Goal: Communication & Community: Answer question/provide support

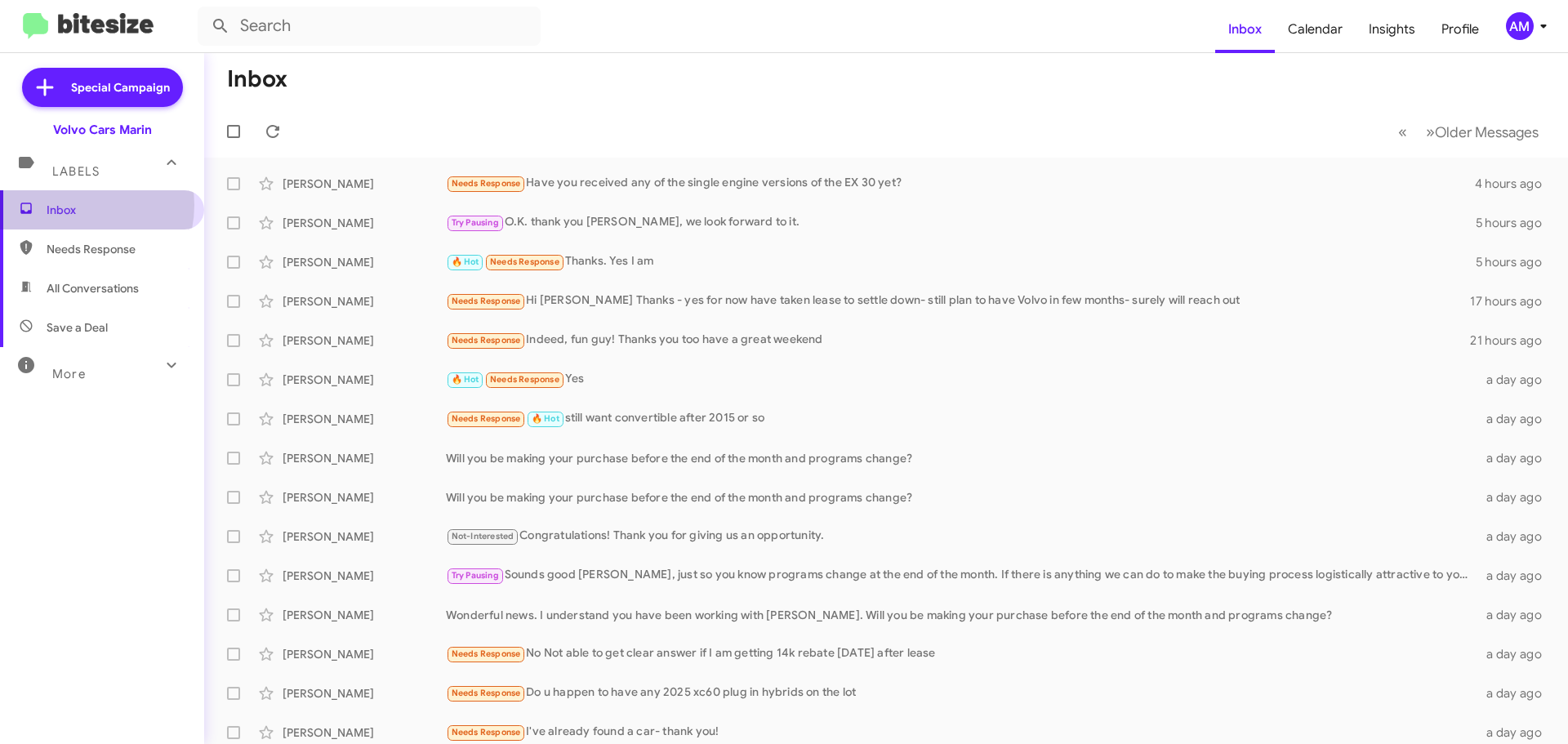
click at [74, 206] on span "Inbox" at bounding box center [115, 210] width 139 height 17
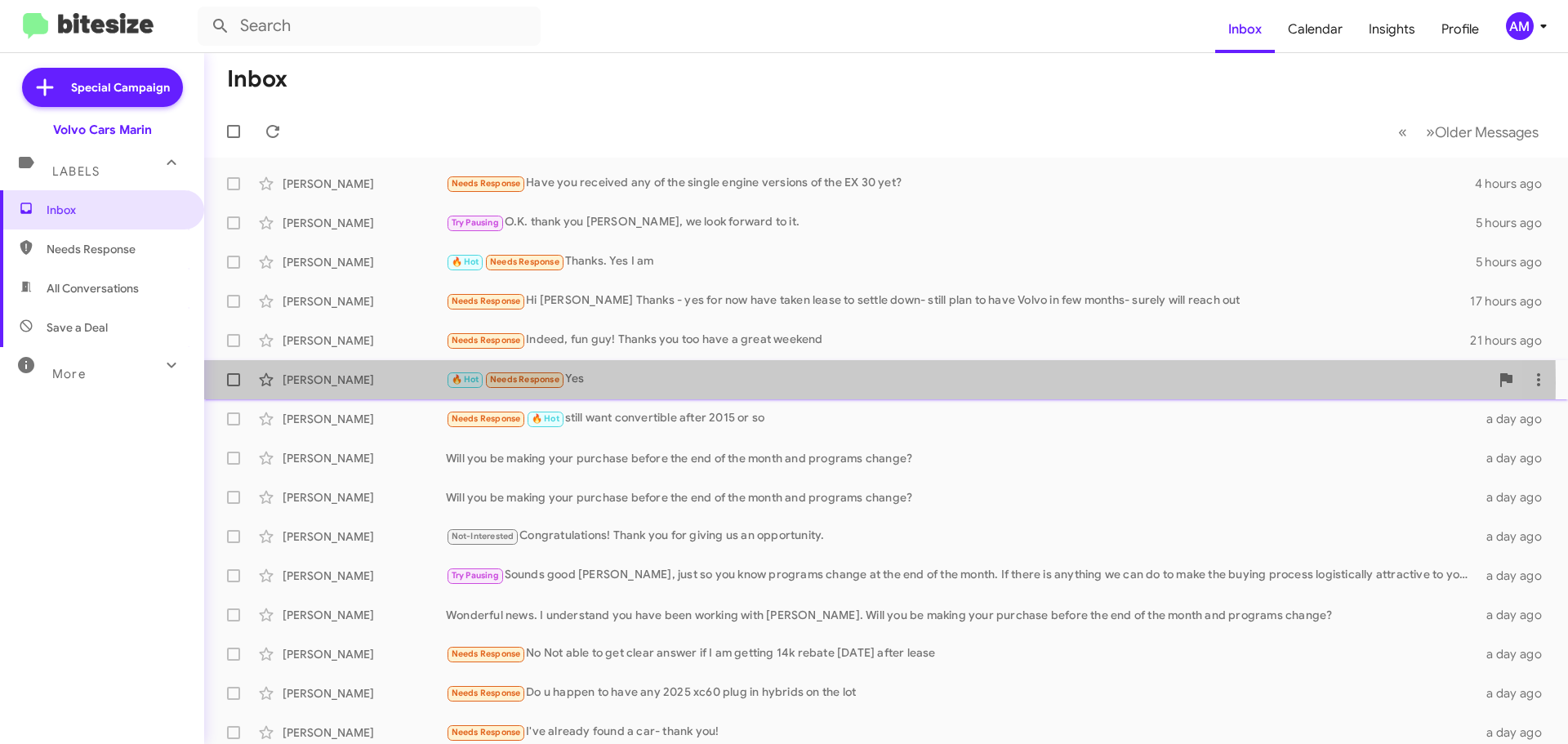
click at [397, 384] on div "[PERSON_NAME]" at bounding box center [364, 380] width 163 height 17
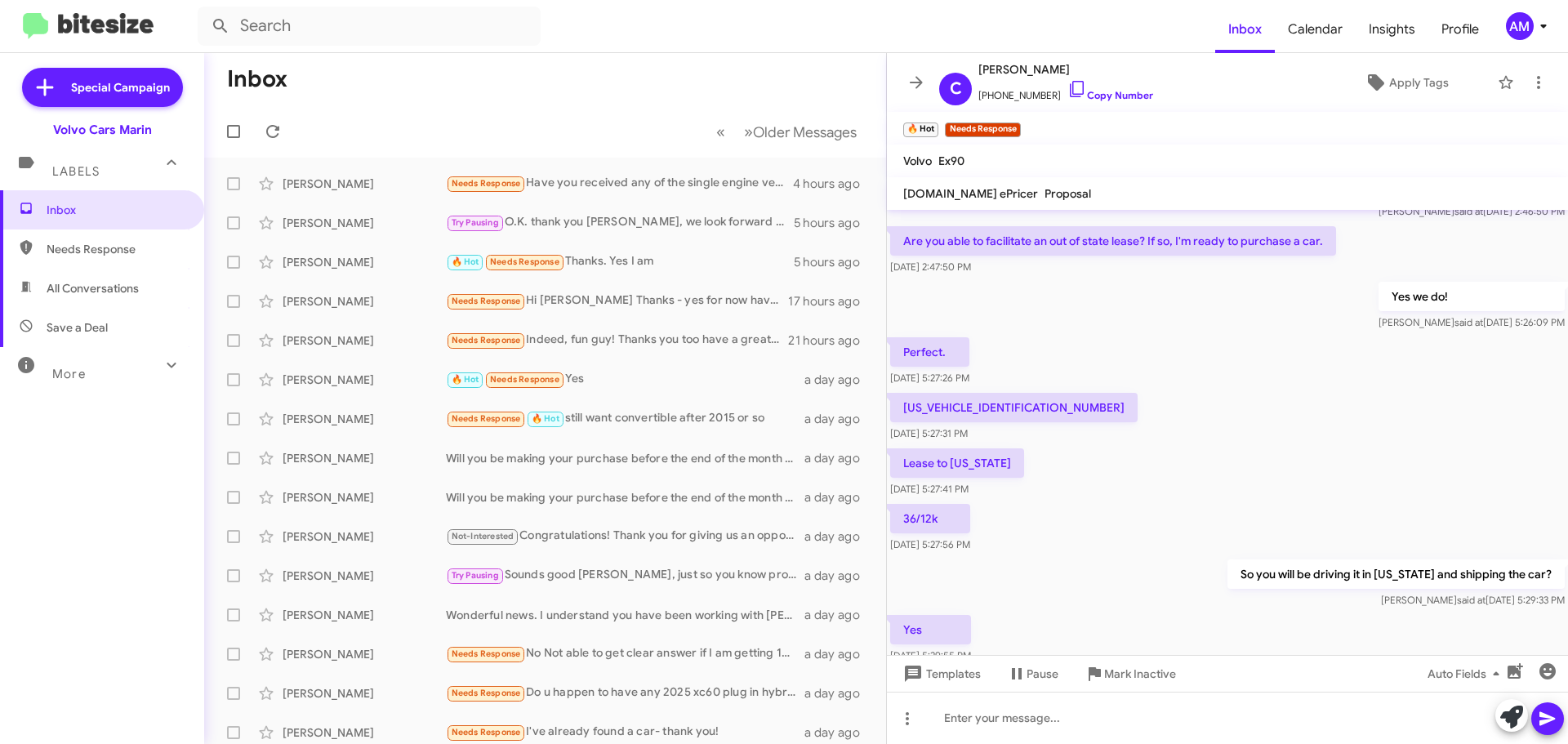
scroll to position [124, 0]
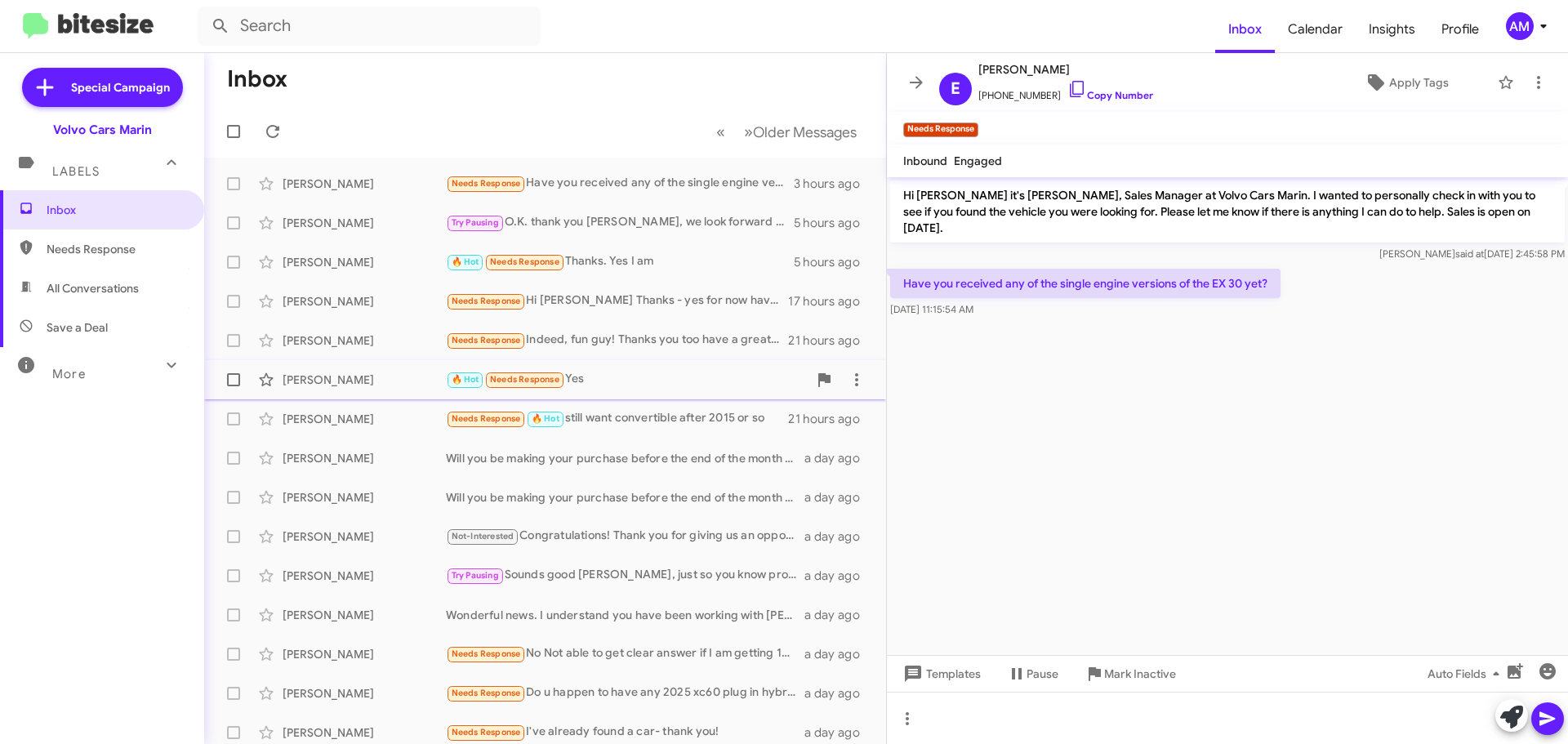
click at [346, 391] on div "[PERSON_NAME] 🔥 Hot Needs Response Yes 21 hours ago" at bounding box center [545, 380] width 656 height 32
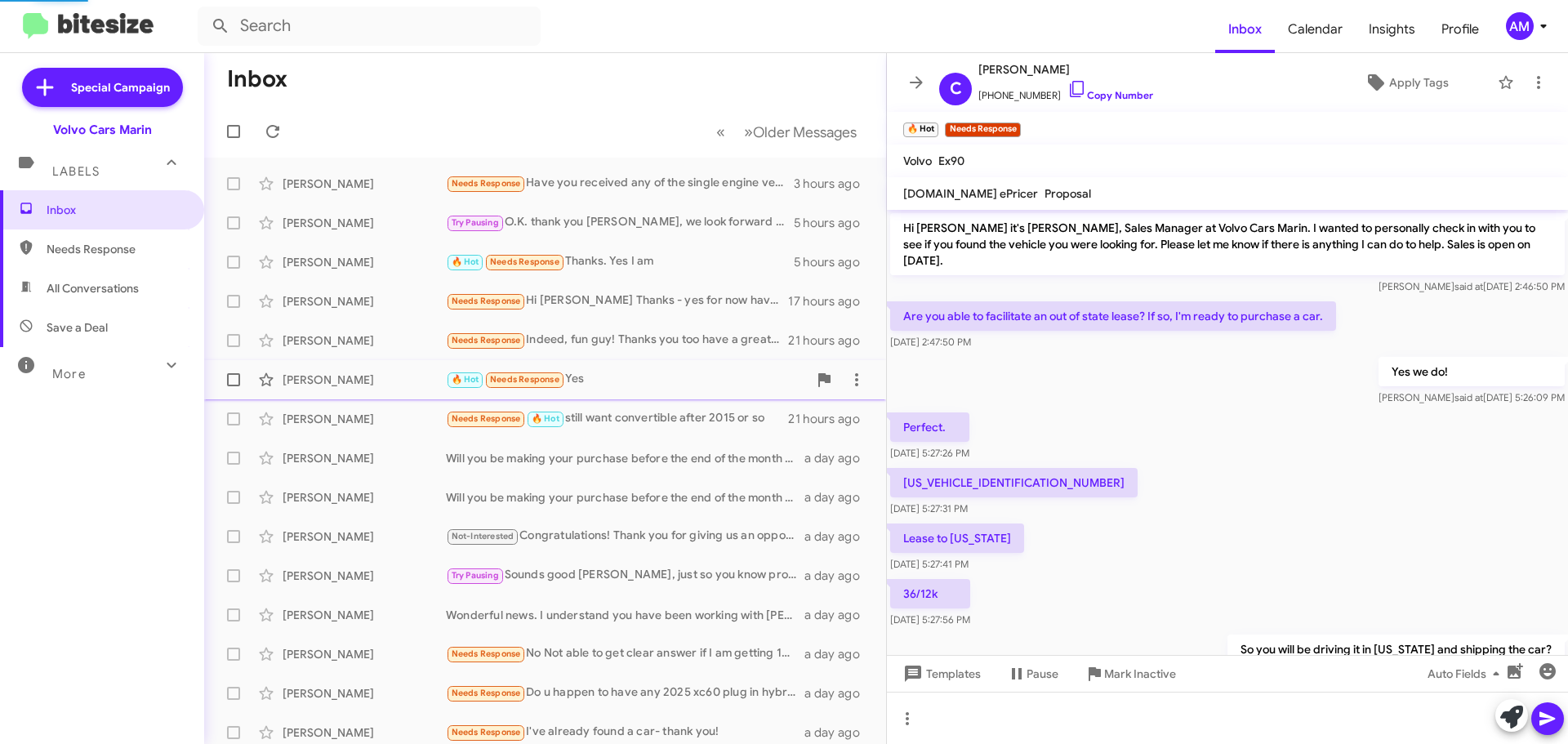
scroll to position [124, 0]
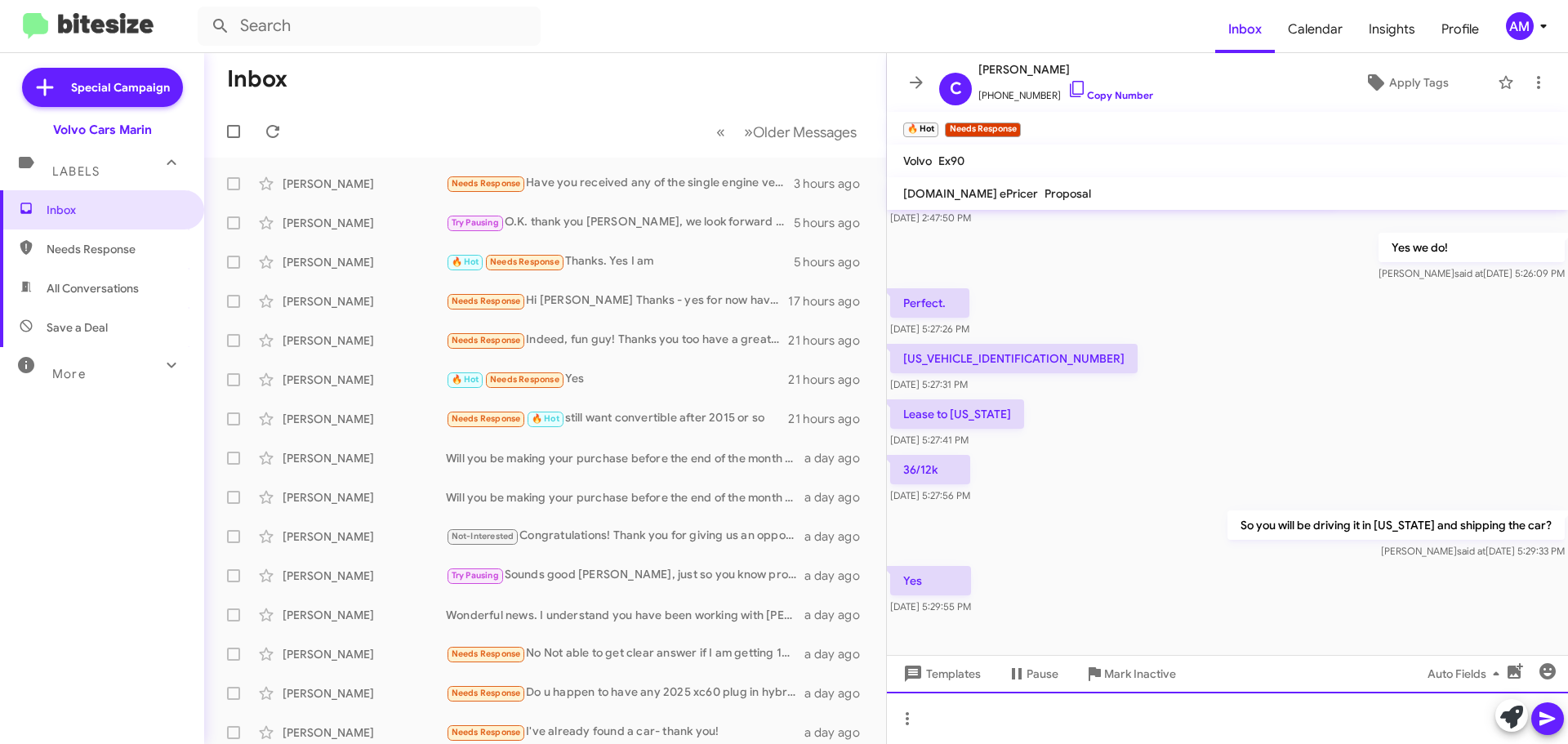
click at [951, 707] on div at bounding box center [1228, 717] width 682 height 52
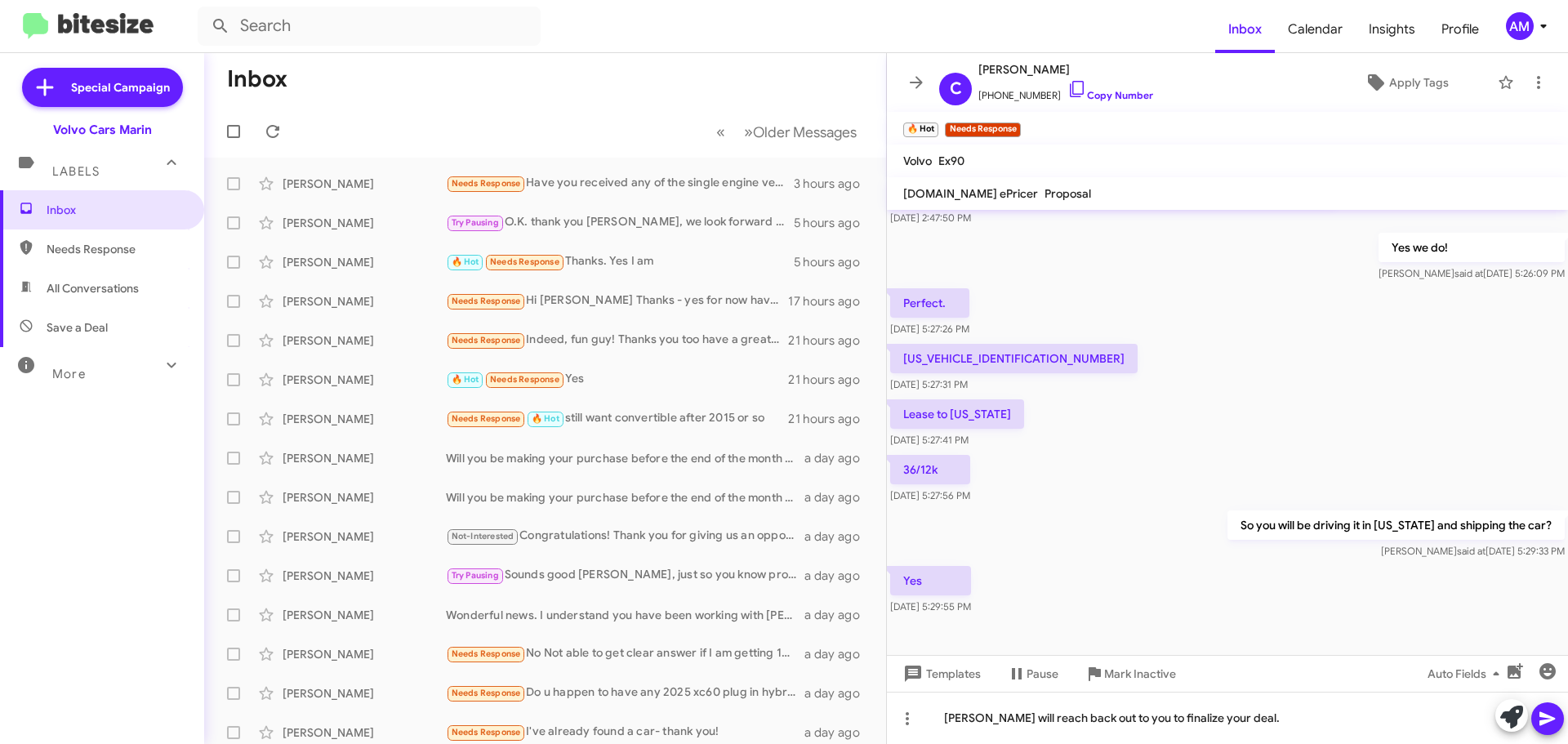
click at [1538, 721] on icon at bounding box center [1548, 719] width 20 height 20
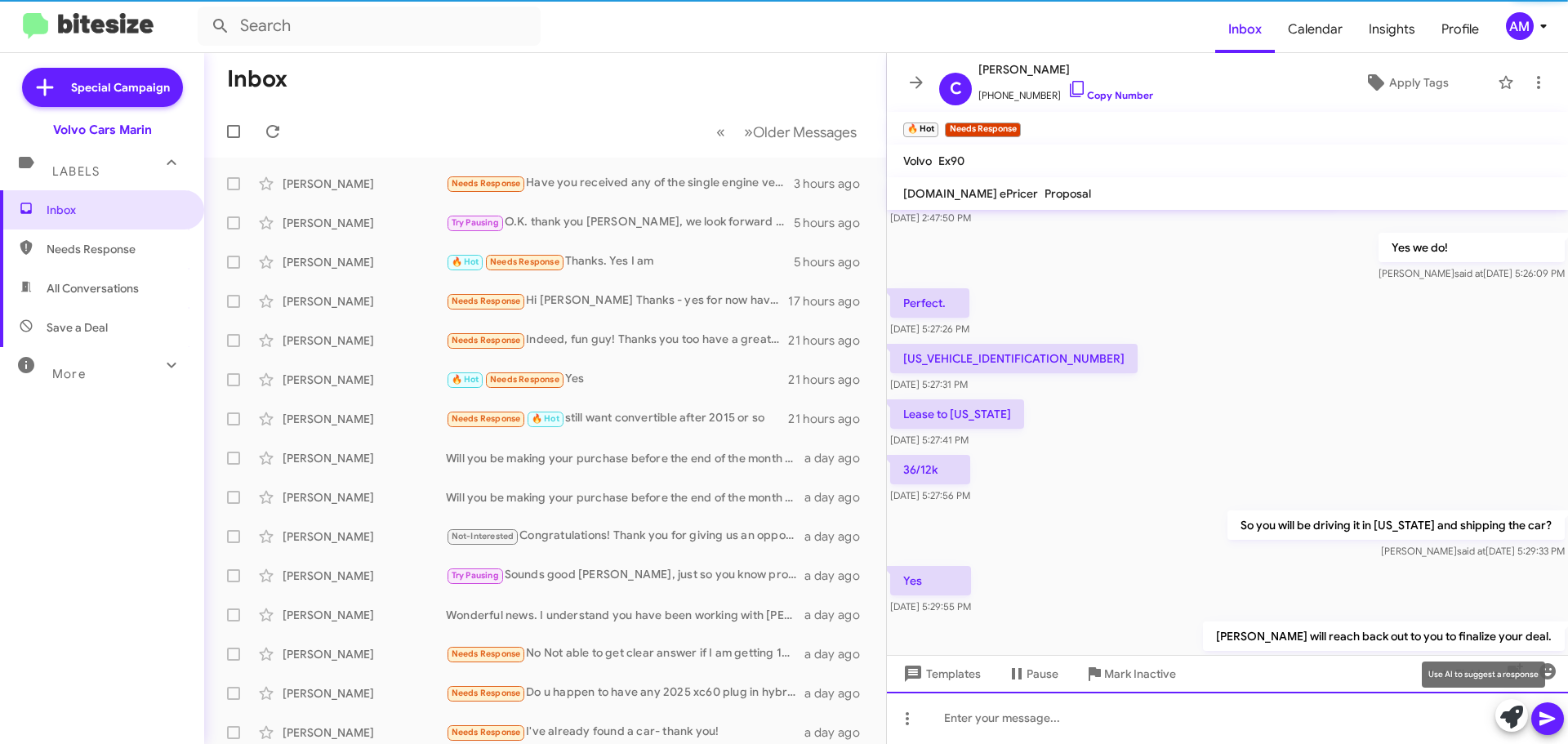
scroll to position [0, 0]
